Goal: Transaction & Acquisition: Purchase product/service

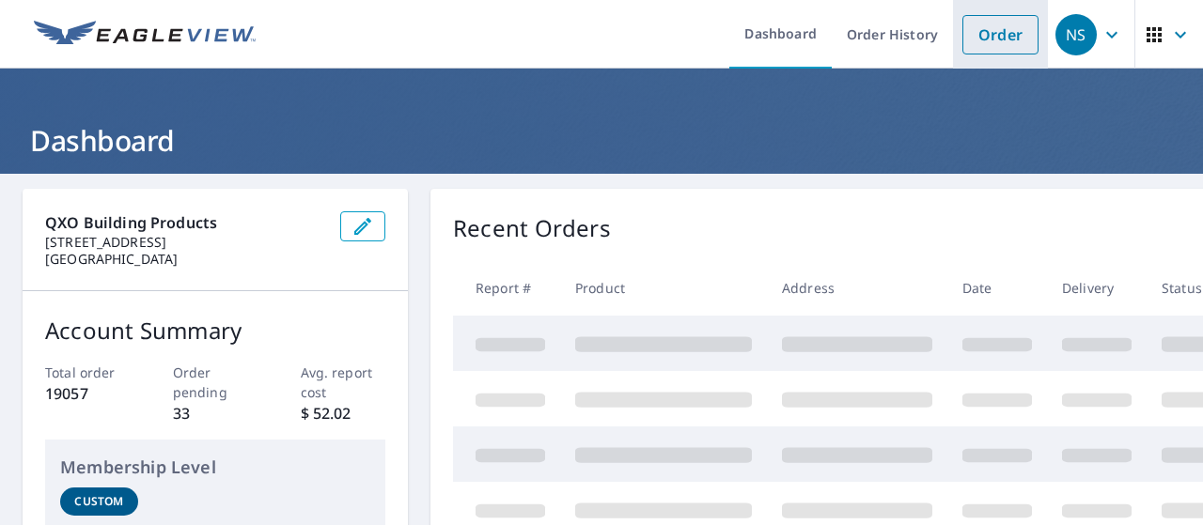
click at [1001, 46] on link "Order" at bounding box center [1000, 34] width 76 height 39
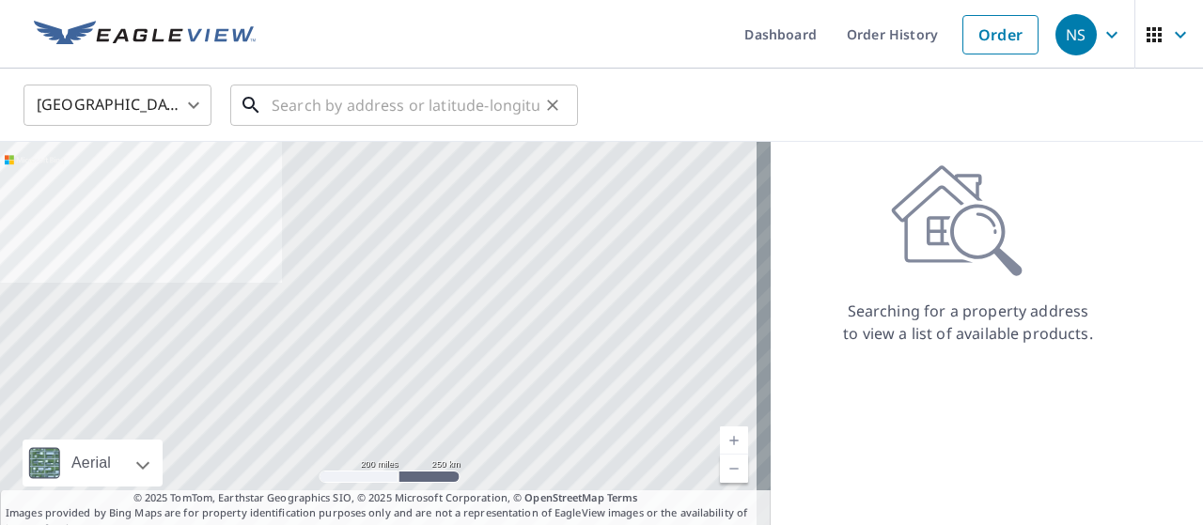
click at [460, 103] on input "text" at bounding box center [406, 105] width 268 height 53
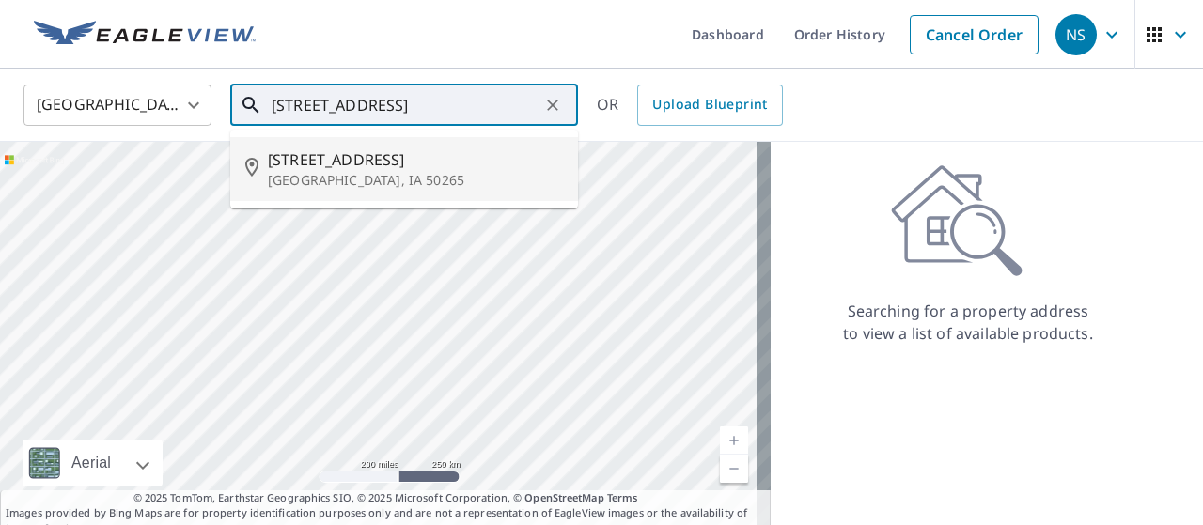
click at [405, 165] on span "[STREET_ADDRESS]" at bounding box center [415, 159] width 295 height 23
type input "[STREET_ADDRESS]"
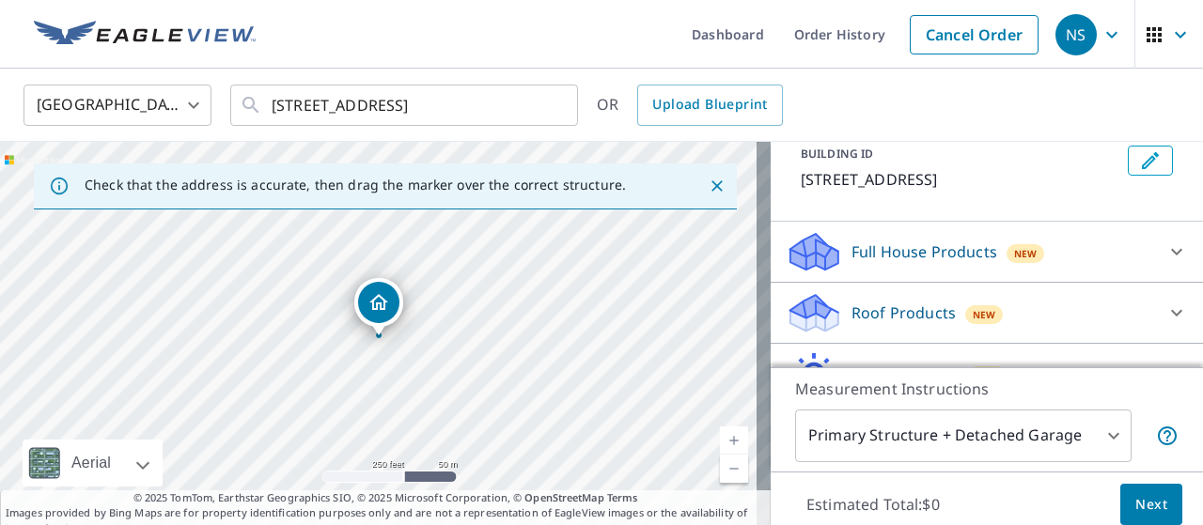
scroll to position [143, 0]
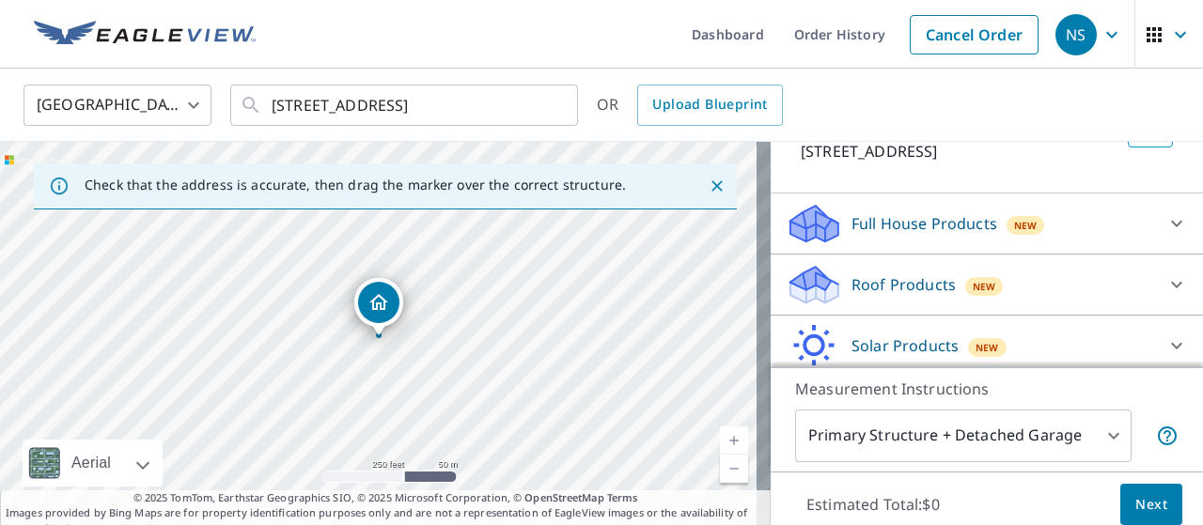
click at [916, 290] on p "Roof Products" at bounding box center [903, 284] width 104 height 23
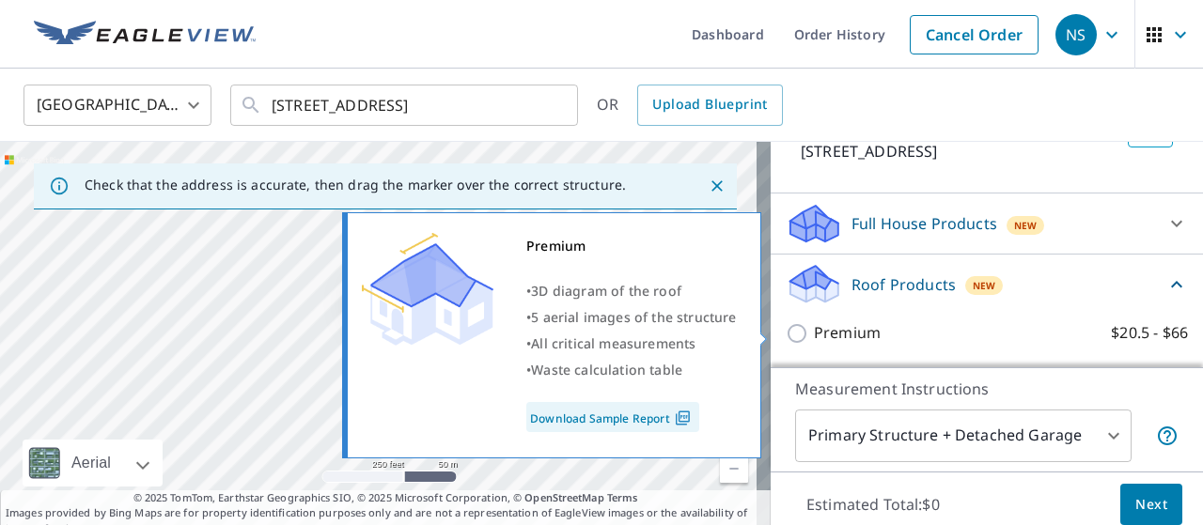
click at [842, 326] on p "Premium" at bounding box center [847, 332] width 67 height 23
click at [814, 326] on input "Premium $20.5 - $66" at bounding box center [800, 333] width 28 height 23
checkbox input "true"
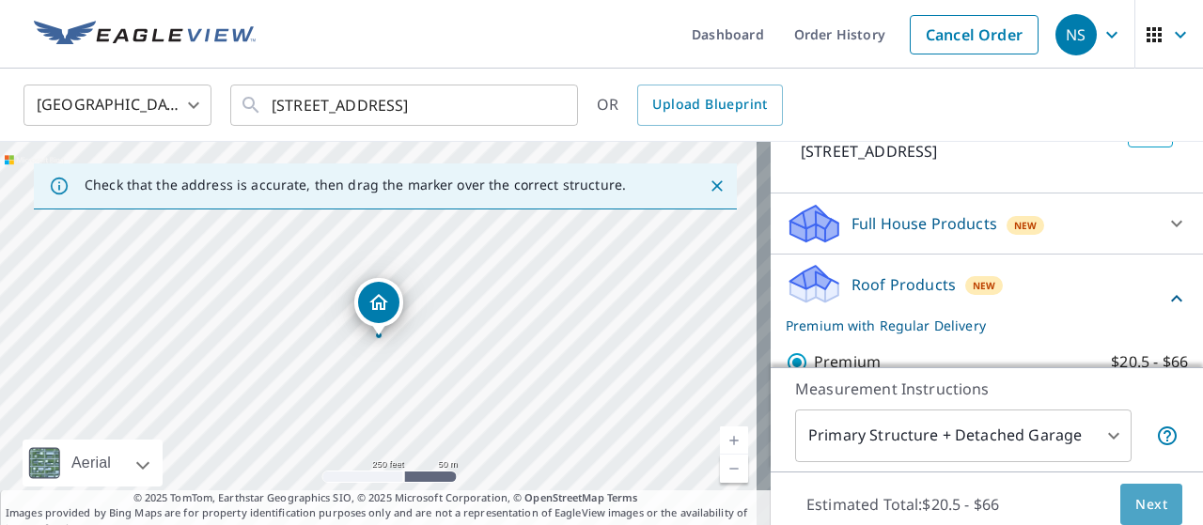
click at [1120, 497] on button "Next" at bounding box center [1151, 505] width 62 height 42
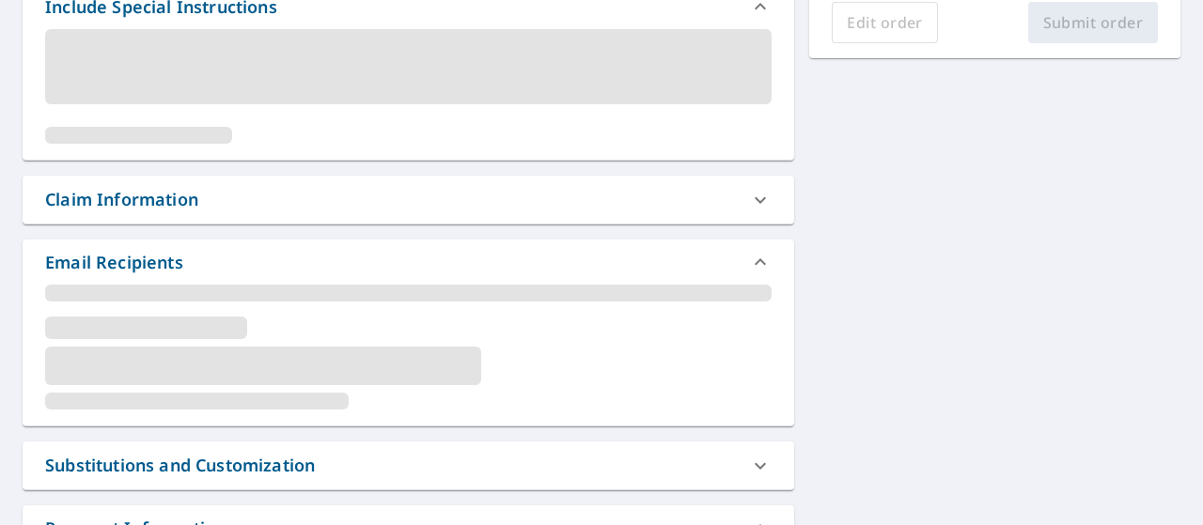
scroll to position [632, 0]
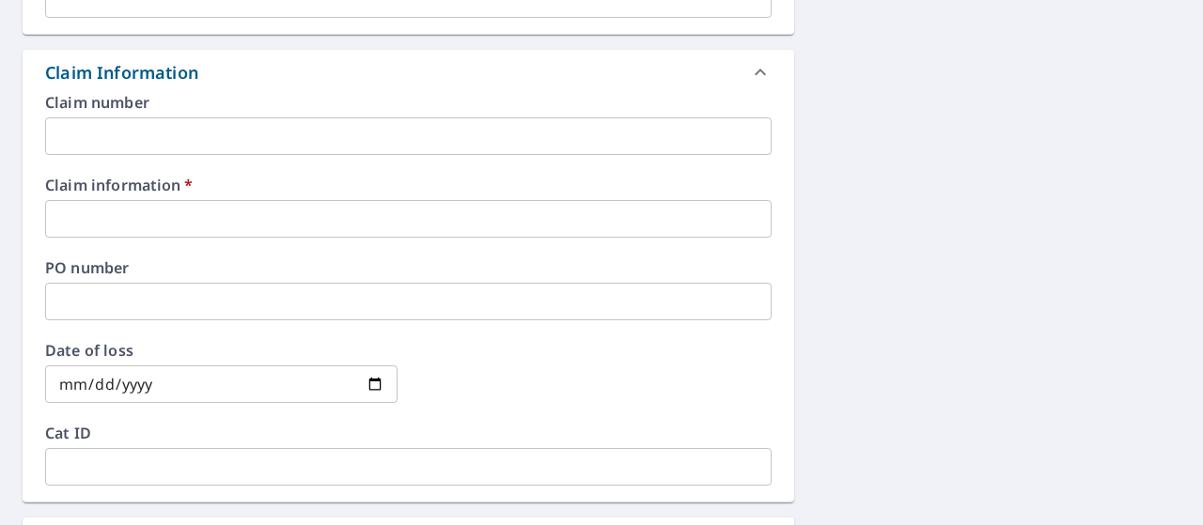
click at [135, 225] on input "text" at bounding box center [408, 219] width 726 height 38
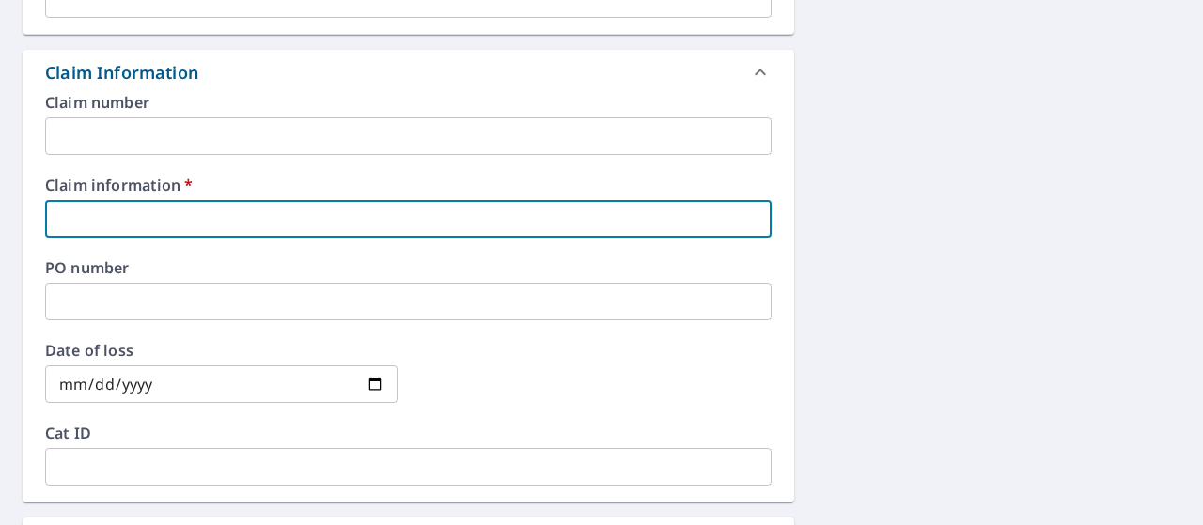
type input "374388"
checkbox input "true"
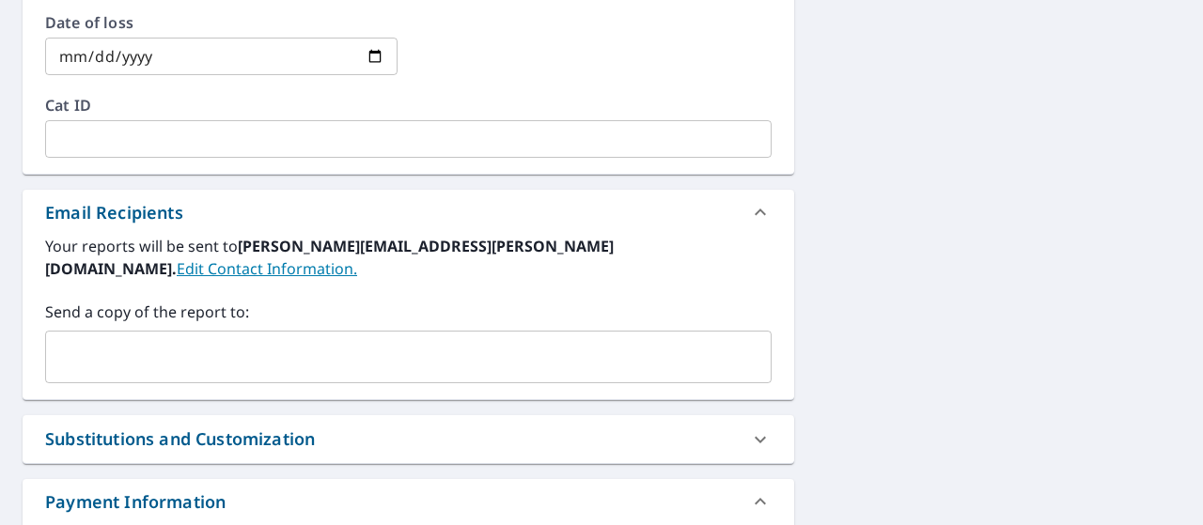
scroll to position [1072, 0]
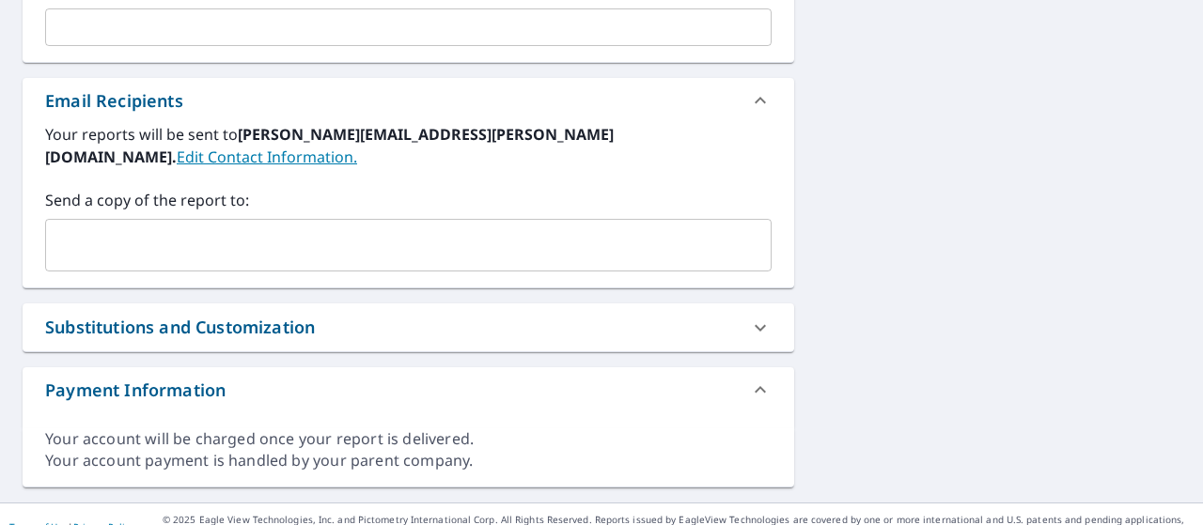
click at [216, 238] on input "text" at bounding box center [394, 245] width 681 height 36
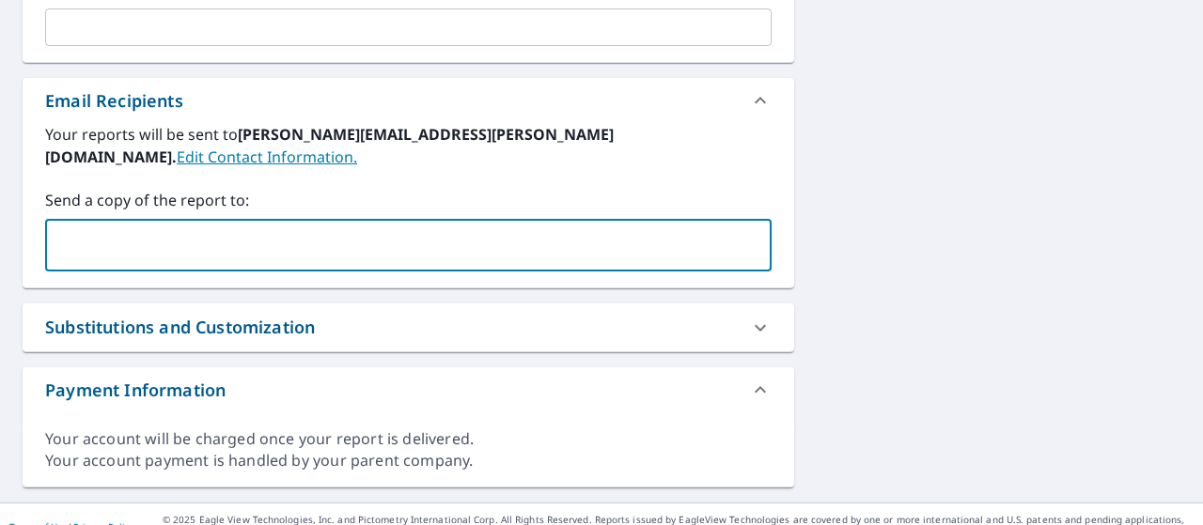
type input "[PERSON_NAME][EMAIL_ADDRESS][DOMAIN_NAME]"
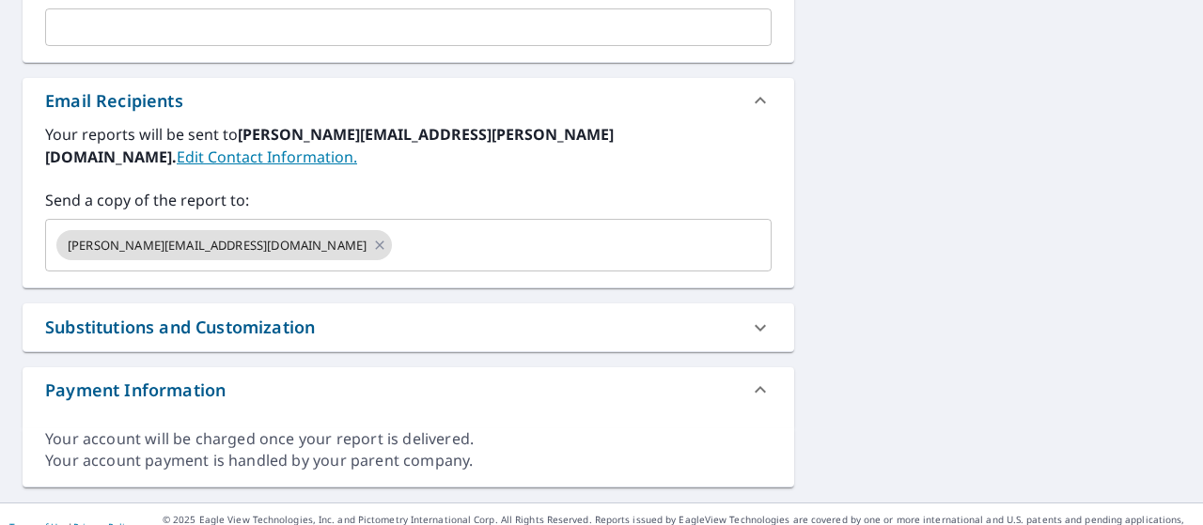
scroll to position [589, 0]
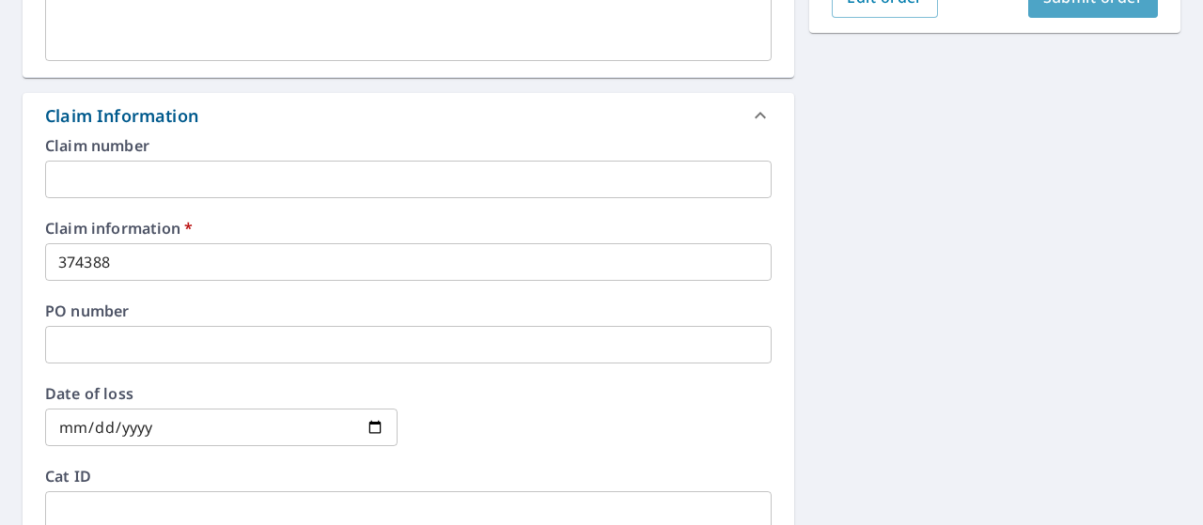
checkbox input "true"
